Goal: Navigation & Orientation: Find specific page/section

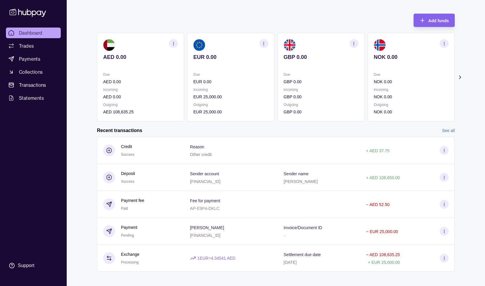
scroll to position [29, 0]
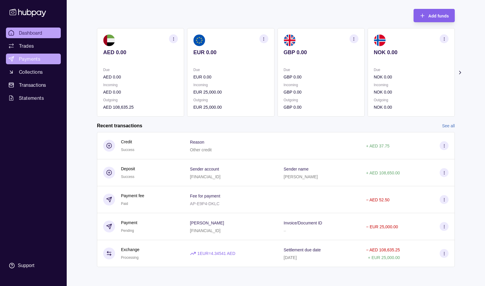
click at [36, 56] on span "Payments" at bounding box center [29, 58] width 21 height 7
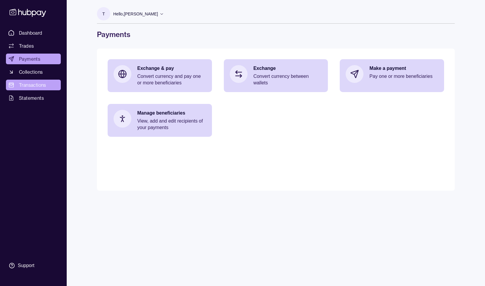
click at [39, 85] on span "Transactions" at bounding box center [32, 85] width 27 height 7
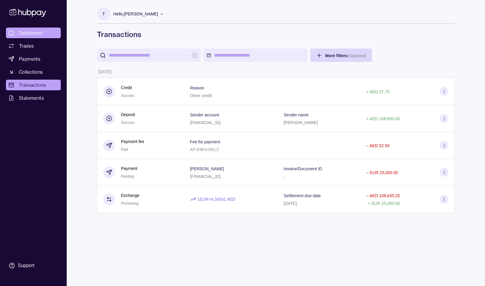
click at [36, 31] on span "Dashboard" at bounding box center [30, 32] width 23 height 7
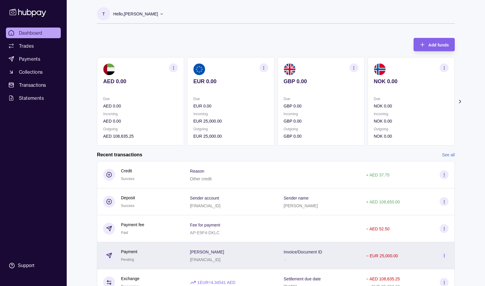
scroll to position [29, 0]
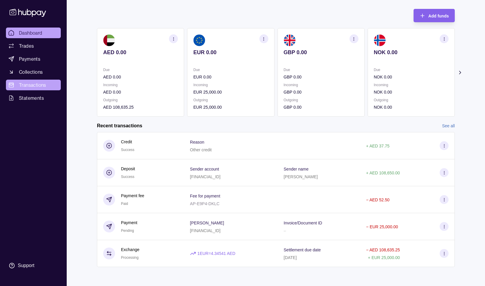
click at [40, 84] on span "Transactions" at bounding box center [32, 85] width 27 height 7
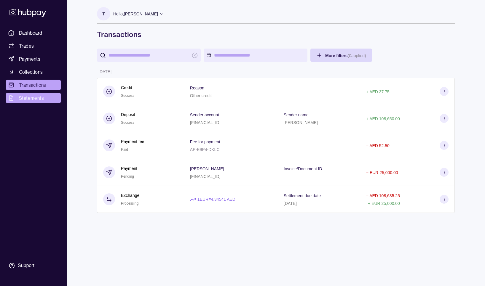
click at [34, 97] on span "Statements" at bounding box center [31, 98] width 25 height 7
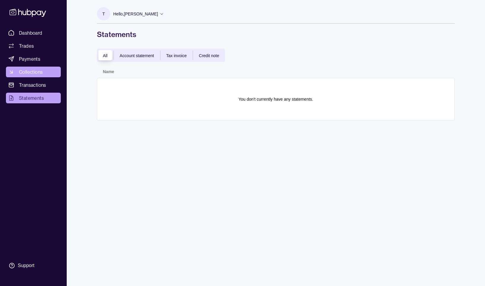
click at [34, 72] on span "Collections" at bounding box center [31, 72] width 24 height 7
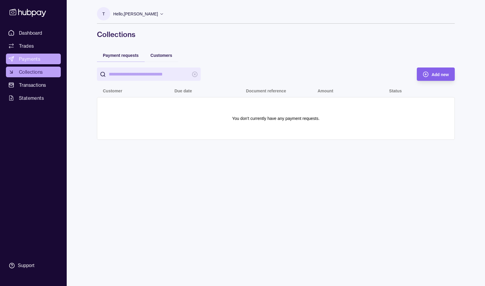
click at [34, 57] on span "Payments" at bounding box center [29, 58] width 21 height 7
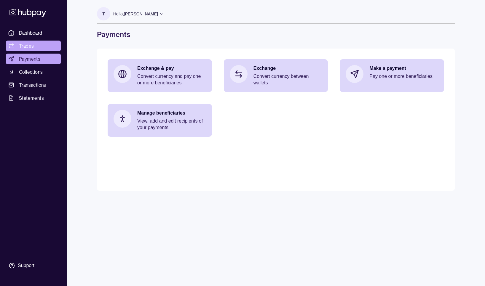
click at [29, 44] on span "Trades" at bounding box center [26, 45] width 15 height 7
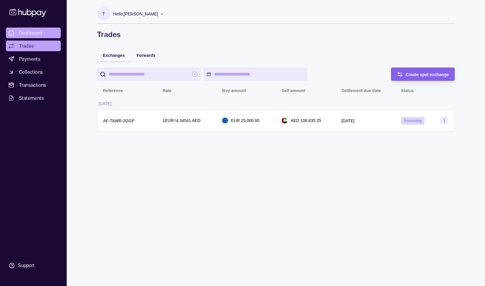
click at [34, 31] on span "Dashboard" at bounding box center [30, 32] width 23 height 7
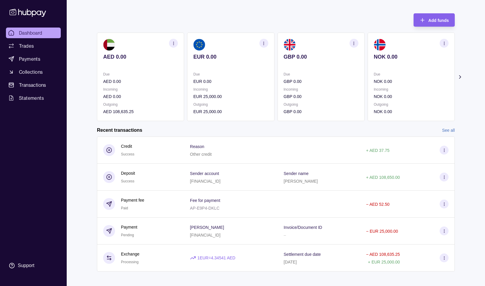
scroll to position [29, 0]
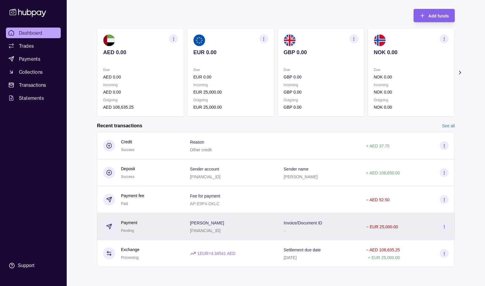
click at [445, 225] on icon at bounding box center [444, 227] width 4 height 4
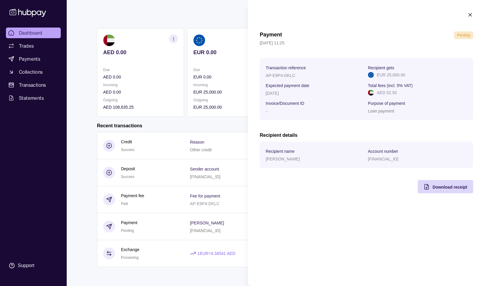
click at [469, 13] on icon "button" at bounding box center [470, 15] width 6 height 6
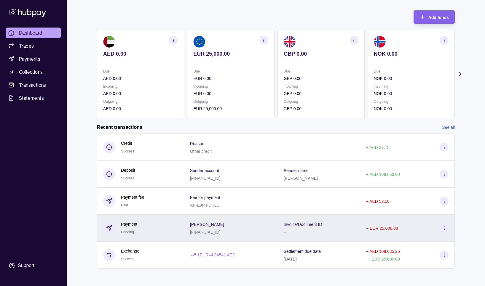
scroll to position [29, 0]
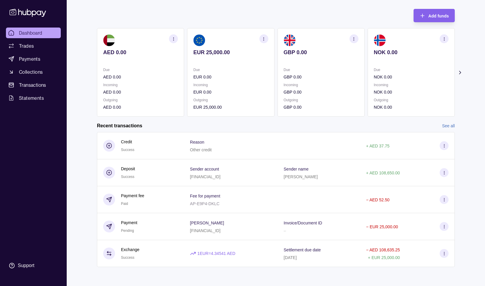
click at [257, 14] on div "Add funds AED 0.00 Due AED 0.00 Incoming AED 0.00 Outgoing AED 0.00 EUR 25,000.…" at bounding box center [276, 60] width 358 height 114
click at [460, 71] on icon at bounding box center [459, 72] width 1 height 3
click at [461, 72] on icon at bounding box center [460, 73] width 6 height 6
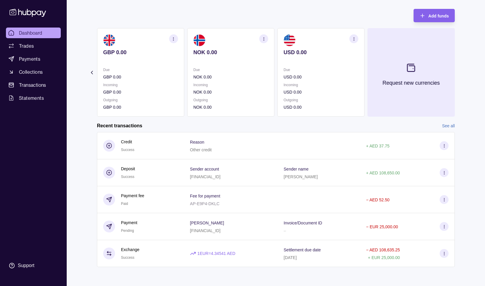
click at [413, 67] on icon at bounding box center [411, 68] width 10 height 10
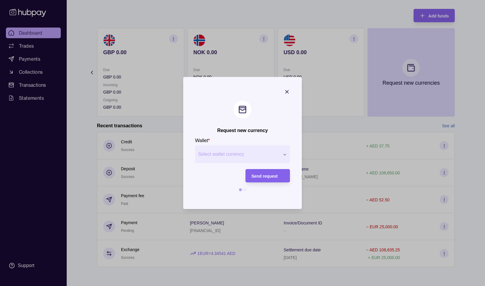
click at [284, 154] on icon "button" at bounding box center [285, 154] width 4 height 4
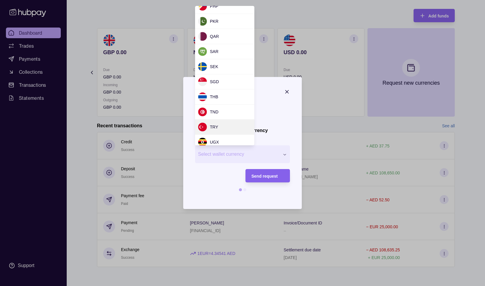
scroll to position [391, 0]
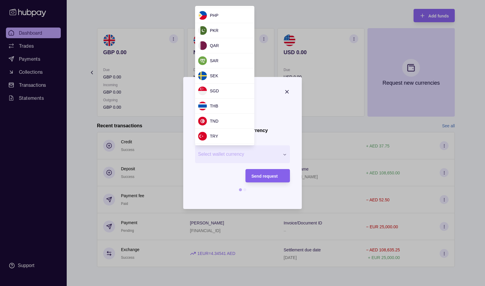
click at [278, 286] on div "Request new currency Wallet * Select wallet currency *** *** *** *** *** *** **…" at bounding box center [242, 286] width 485 height 0
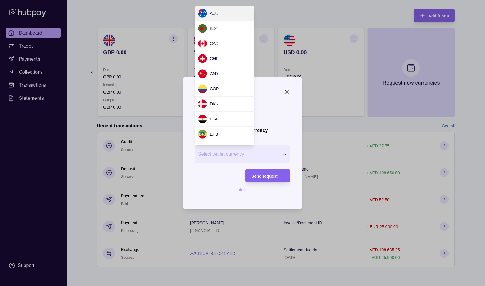
click at [268, 286] on div "Request new currency Wallet * Select wallet currency *** *** *** *** *** *** **…" at bounding box center [242, 286] width 485 height 0
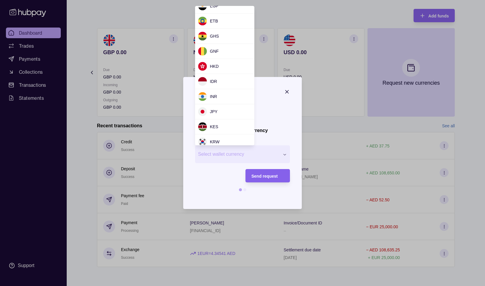
scroll to position [0, 0]
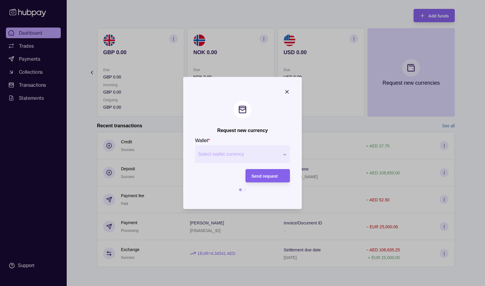
click at [270, 286] on div "Request new currency Wallet * Select wallet currency *** *** *** *** *** *** **…" at bounding box center [242, 286] width 485 height 0
click at [246, 190] on div at bounding box center [244, 190] width 3 height 3
click at [284, 286] on div "Request new currency Wallet * Select wallet currency *** *** *** *** *** *** **…" at bounding box center [242, 286] width 485 height 0
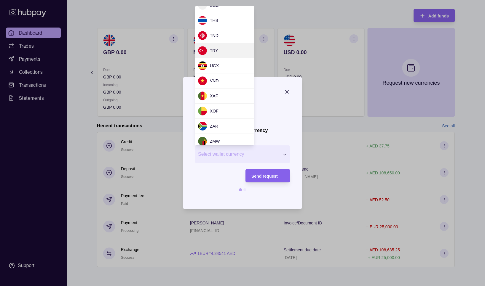
scroll to position [480, 0]
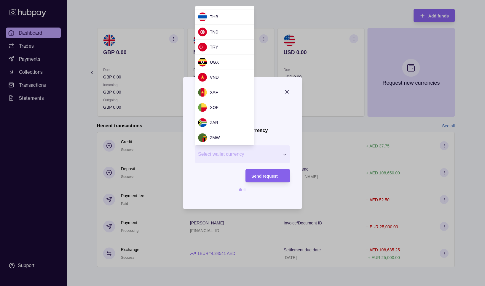
click at [273, 86] on div at bounding box center [242, 143] width 485 height 286
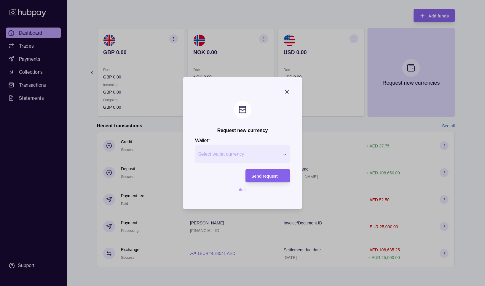
click at [287, 92] on icon "button" at bounding box center [287, 91] width 3 height 3
